Goal: Information Seeking & Learning: Find specific fact

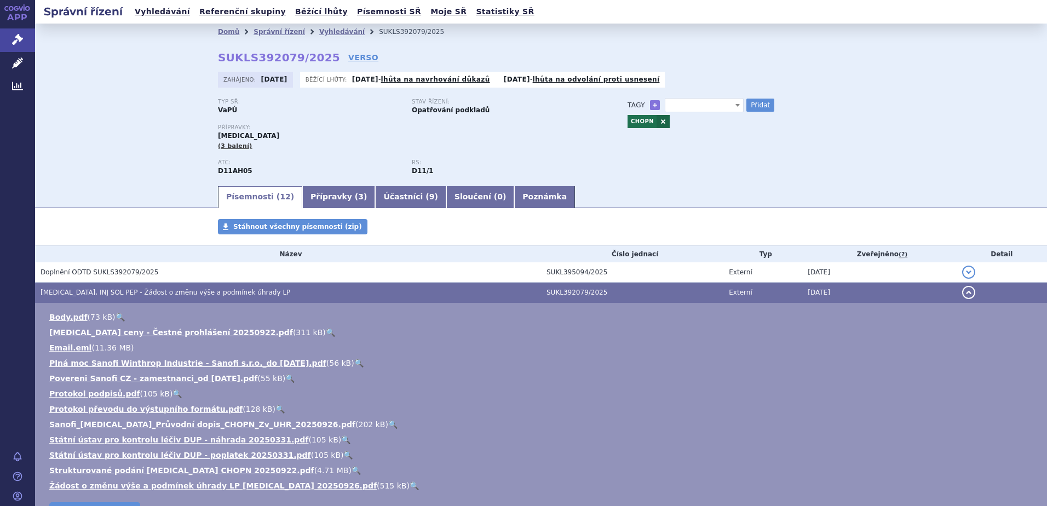
select select
click at [324, 30] on link "Vyhledávání" at bounding box center [341, 32] width 45 height 8
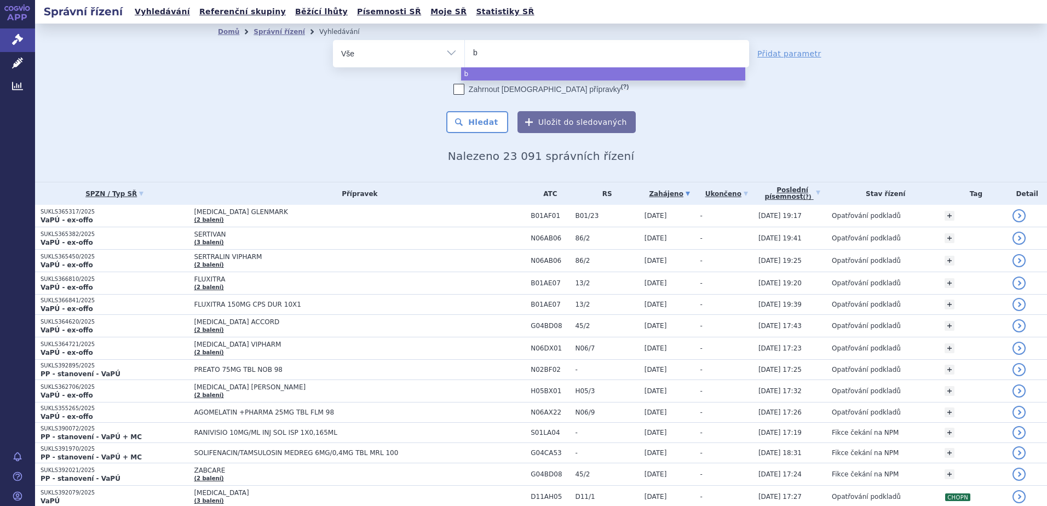
type input "be"
type input "bey"
type input "beyf"
type input "beyfor"
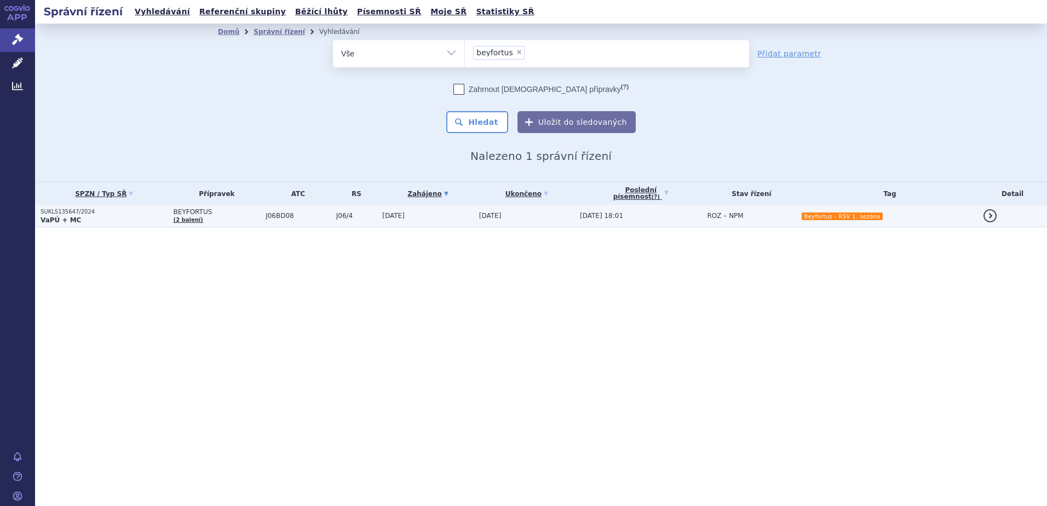
click at [117, 212] on p "SUKLS135647/2024" at bounding box center [105, 212] width 128 height 8
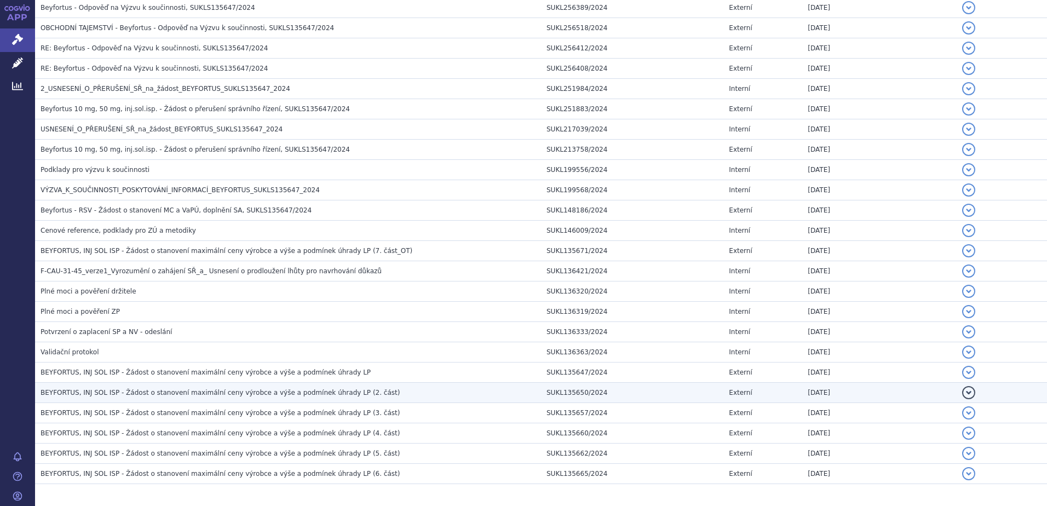
scroll to position [855, 0]
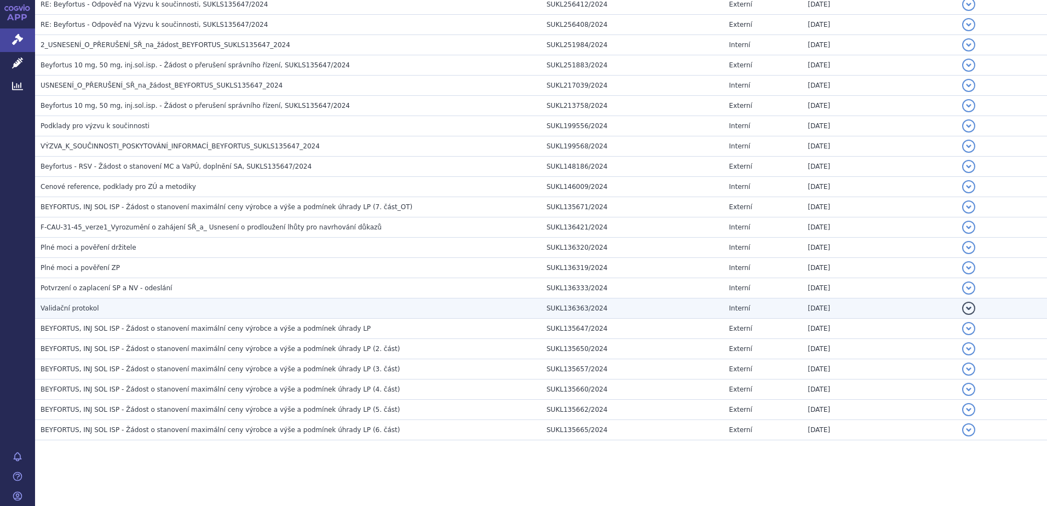
click at [131, 308] on h3 "Validační protokol" at bounding box center [291, 308] width 500 height 11
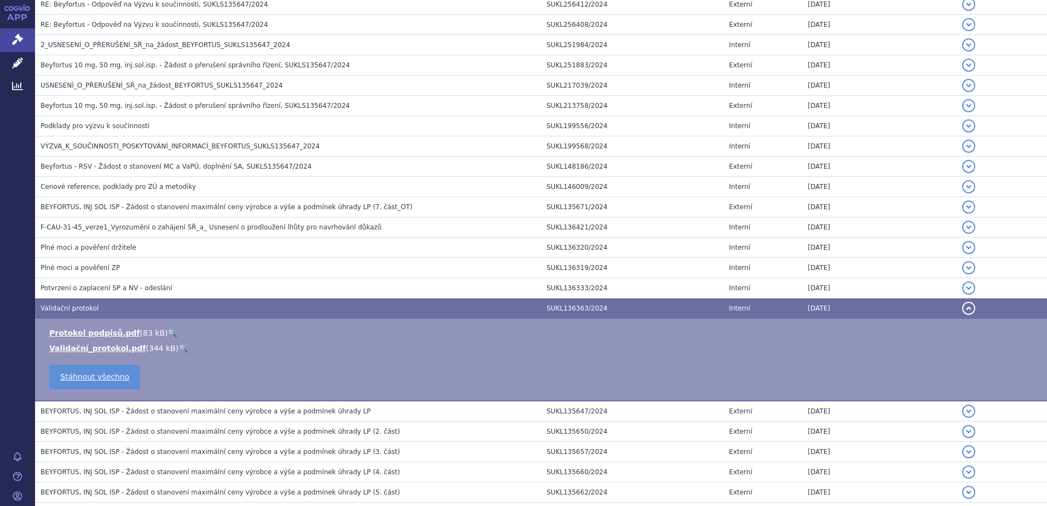
click at [179, 348] on link "🔍" at bounding box center [183, 348] width 9 height 9
